Goal: Task Accomplishment & Management: Complete application form

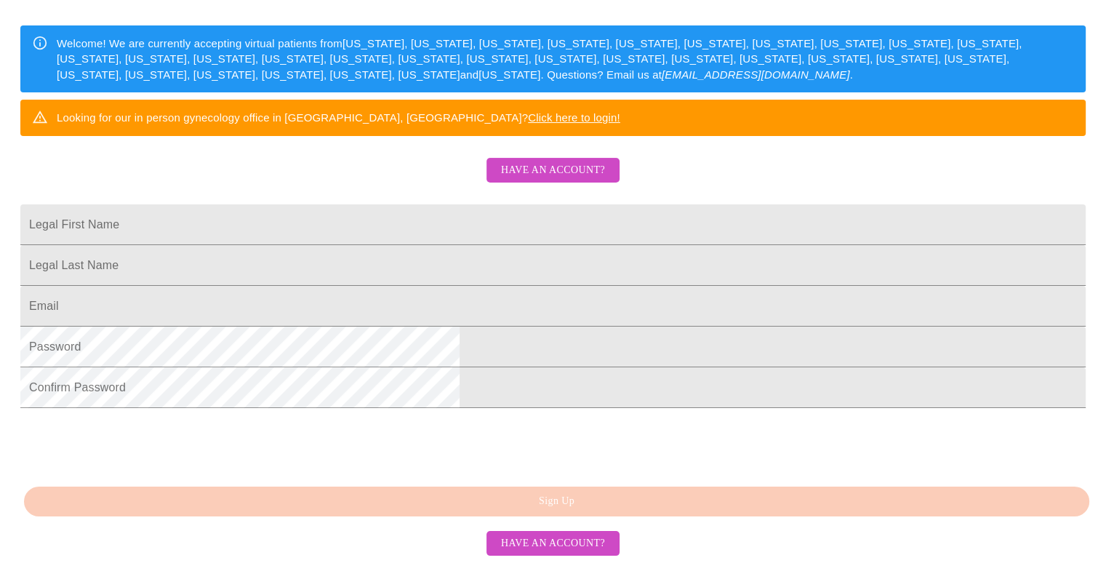
scroll to position [260, 0]
click at [407, 227] on input "Legal First Name" at bounding box center [553, 224] width 1066 height 41
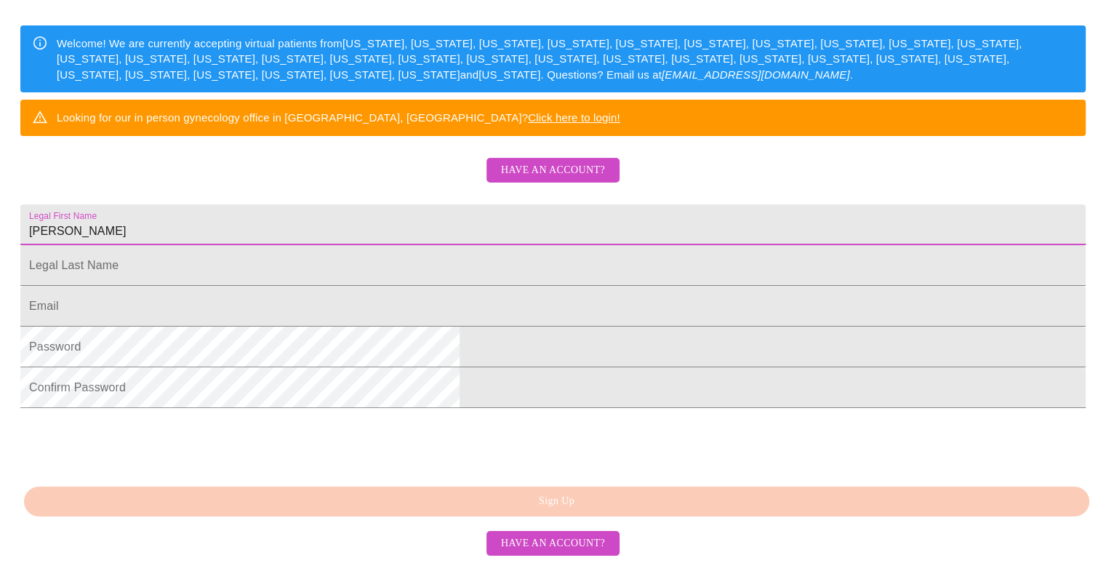
type input "[PERSON_NAME]"
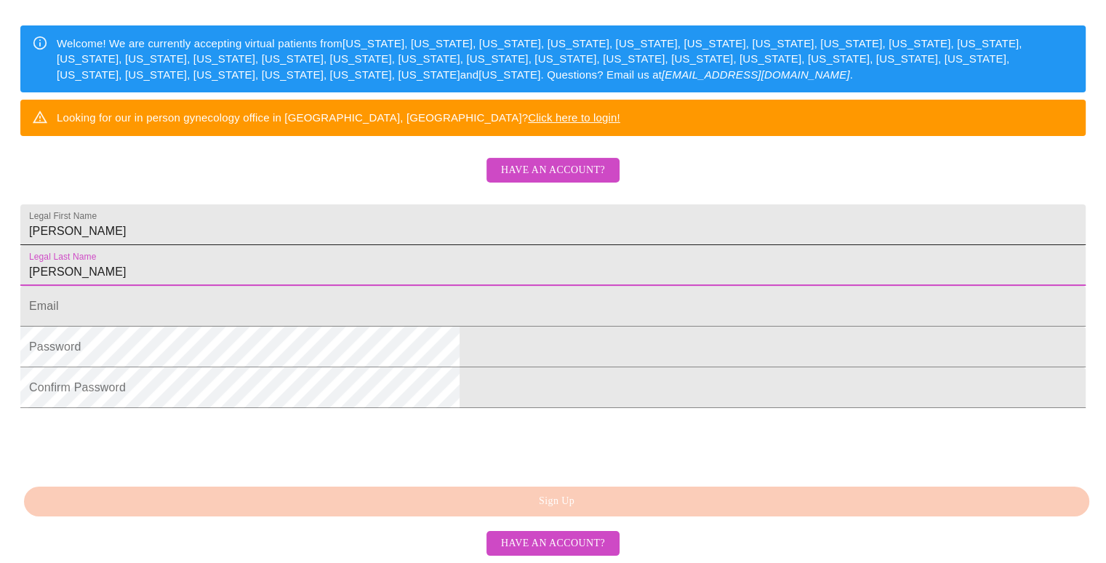
type input "[PERSON_NAME]"
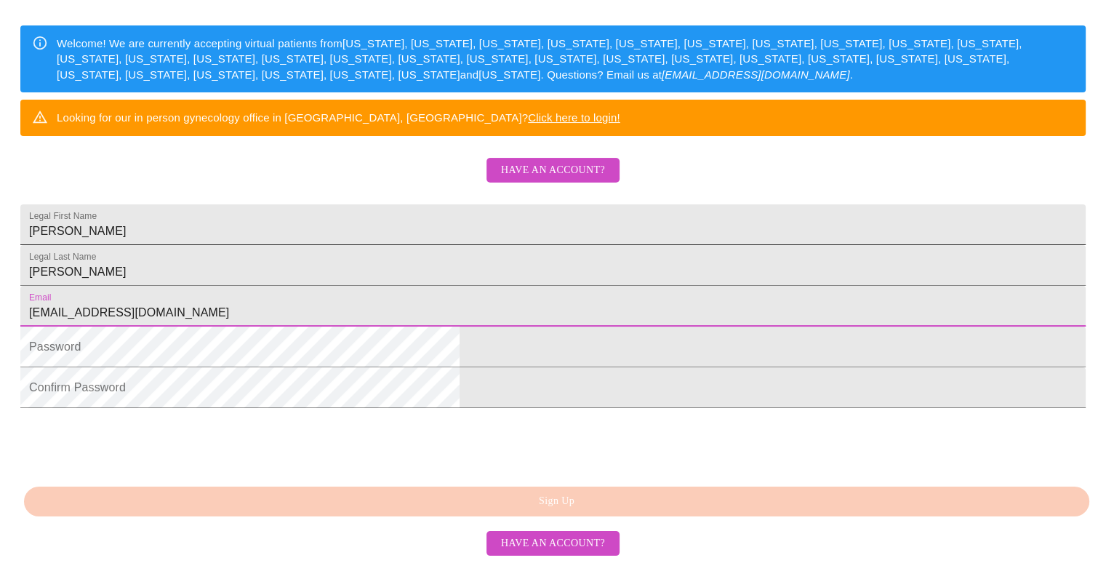
type input "[EMAIL_ADDRESS][DOMAIN_NAME]"
